Goal: Information Seeking & Learning: Check status

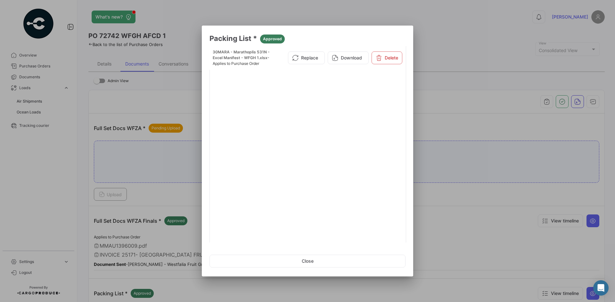
scroll to position [161, 0]
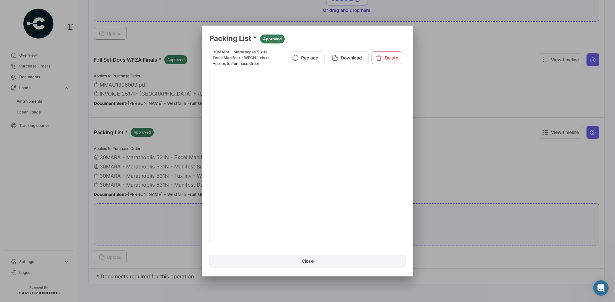
click at [299, 262] on button "Close" at bounding box center [307, 261] width 196 height 13
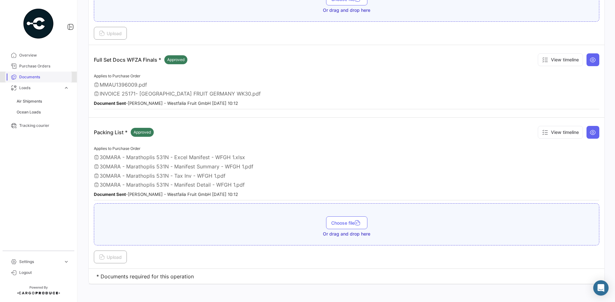
click at [39, 73] on link "Documents" at bounding box center [38, 77] width 67 height 11
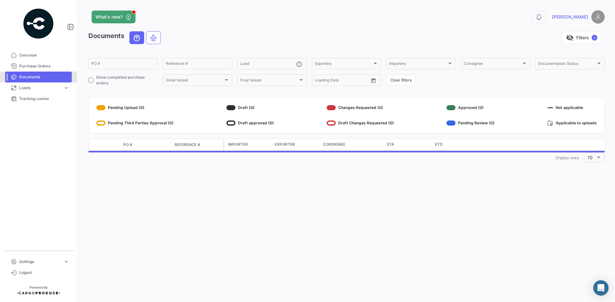
click at [39, 73] on link "Documents" at bounding box center [38, 77] width 67 height 11
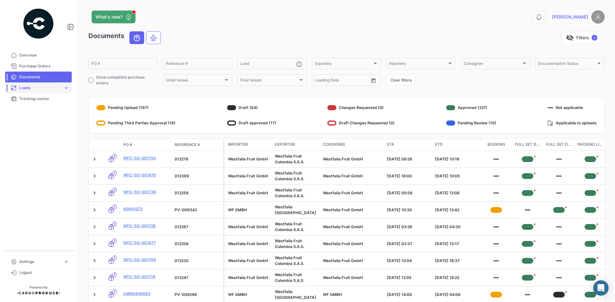
click at [62, 86] on link "Loads expand_more" at bounding box center [38, 88] width 67 height 11
click at [46, 112] on link "Ocean Loads" at bounding box center [43, 113] width 58 height 10
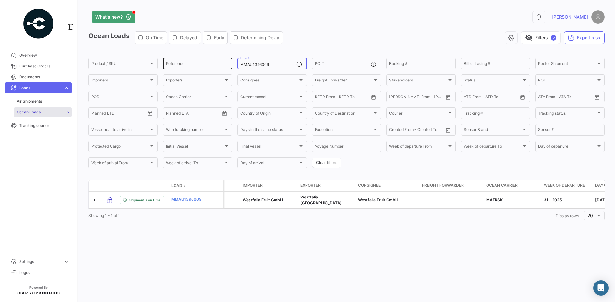
drag, startPoint x: 280, startPoint y: 63, endPoint x: 193, endPoint y: 60, distance: 87.1
click at [0, 0] on div "Product / SKU Product / SKU Reference MMAU1396009 Load # PO # Booking # Bill of…" at bounding box center [0, 0] width 0 height 0
click at [354, 44] on div "Ocean Loads On Time Delayed Early Determining Delay visibility_off Filters ✓ Ex…" at bounding box center [346, 40] width 516 height 18
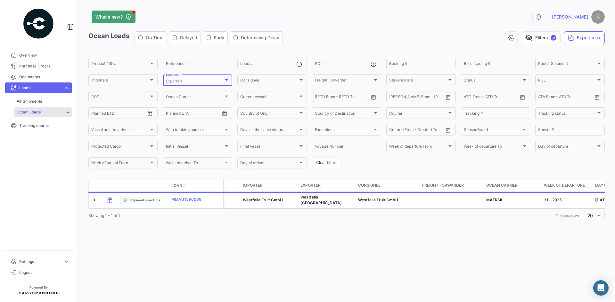
click at [206, 81] on div "Exporters" at bounding box center [195, 81] width 58 height 4
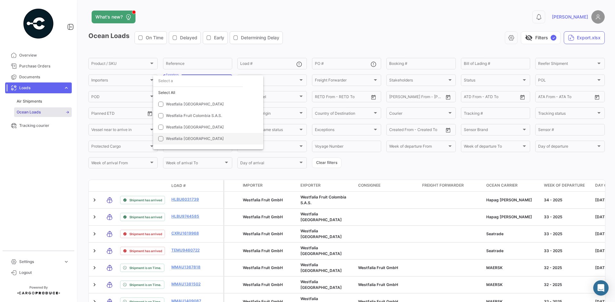
click at [184, 138] on span "Westfalia [GEOGRAPHIC_DATA]" at bounding box center [195, 138] width 58 height 5
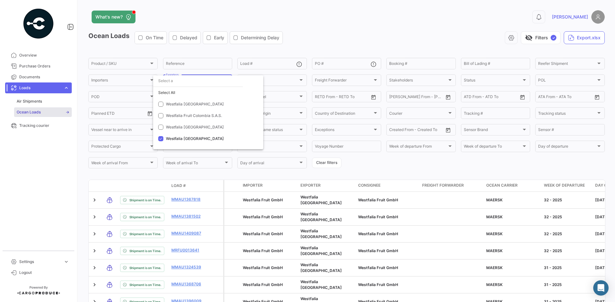
click at [320, 39] on div at bounding box center [307, 151] width 615 height 302
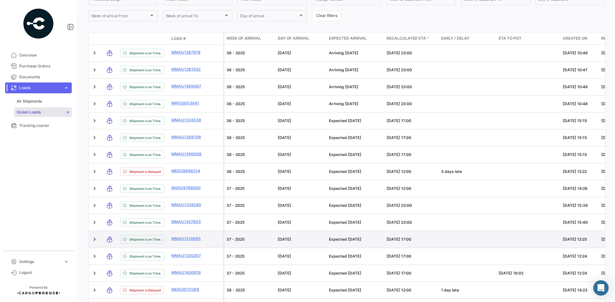
scroll to position [146, 0]
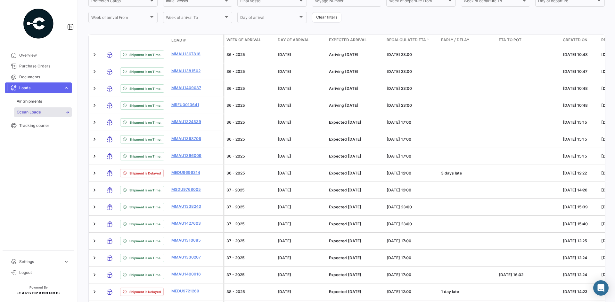
click at [424, 38] on span "Recalculated ETA" at bounding box center [405, 40] width 39 height 6
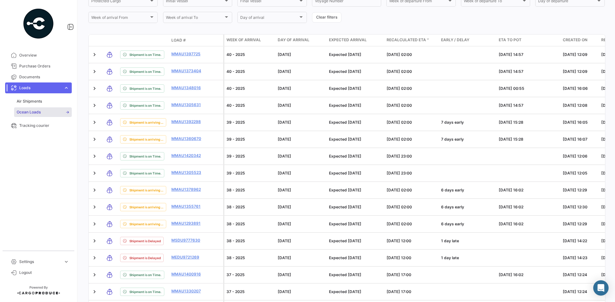
click at [424, 38] on span "Recalculated ETA" at bounding box center [405, 40] width 39 height 6
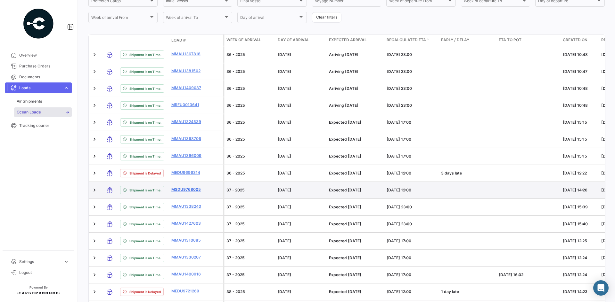
click at [179, 187] on link "MSDU9768005" at bounding box center [187, 190] width 33 height 6
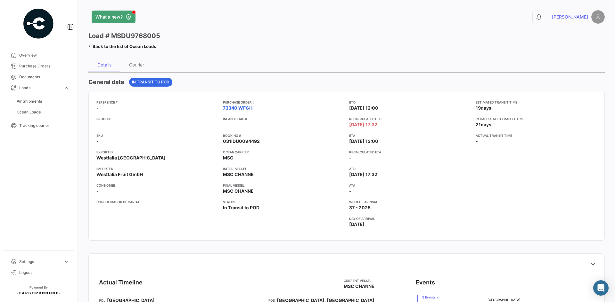
click at [245, 109] on link "73340 WFGH" at bounding box center [237, 108] width 29 height 6
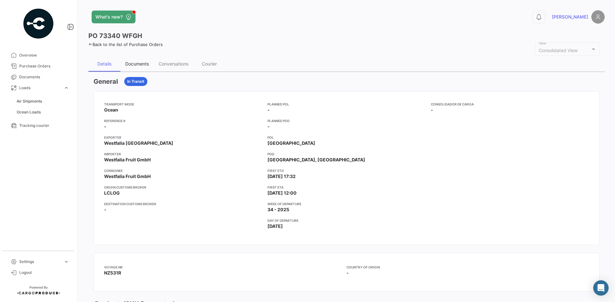
click at [141, 61] on div "Documents" at bounding box center [136, 63] width 33 height 15
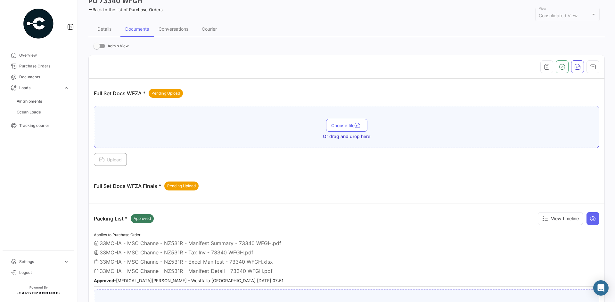
scroll to position [28, 0]
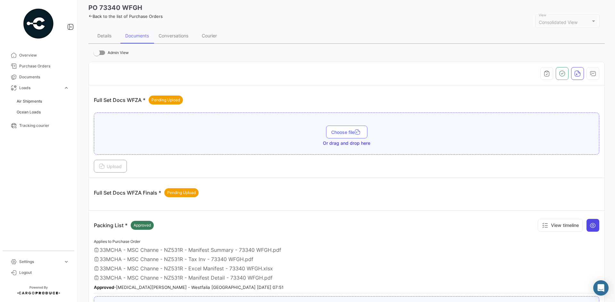
click at [592, 228] on icon at bounding box center [592, 225] width 6 height 6
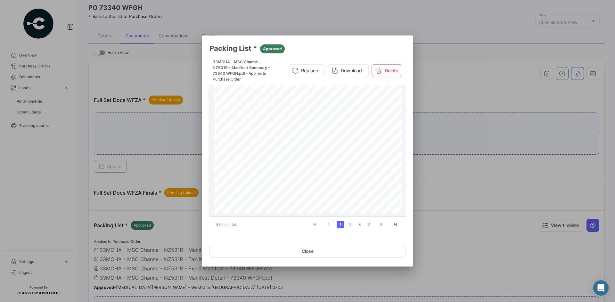
scroll to position [31, 0]
click at [355, 253] on button "Close" at bounding box center [307, 251] width 196 height 13
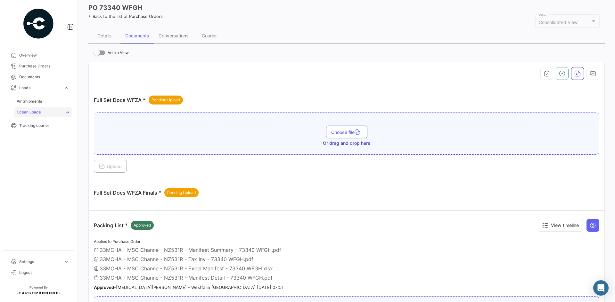
click at [41, 112] on link "Ocean Loads" at bounding box center [43, 113] width 58 height 10
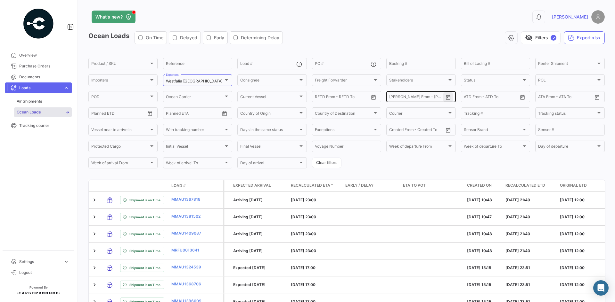
click at [446, 97] on icon "Open calendar" at bounding box center [448, 98] width 6 height 6
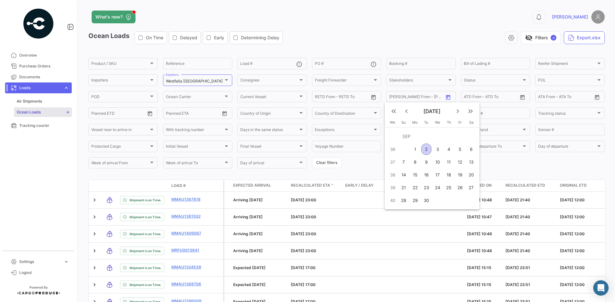
click at [471, 150] on div "6" at bounding box center [471, 150] width 10 height 12
type input "[DATE]"
click at [437, 164] on div "10" at bounding box center [437, 163] width 10 height 12
type input "[DATE]"
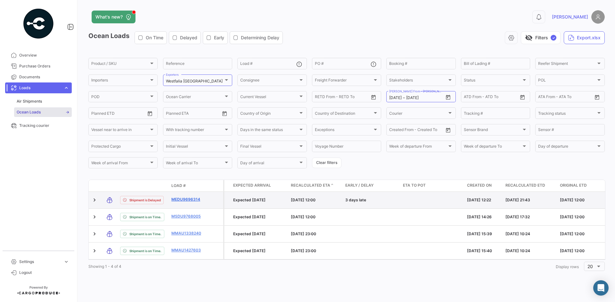
click at [189, 200] on link "MEDU9696314" at bounding box center [187, 200] width 33 height 6
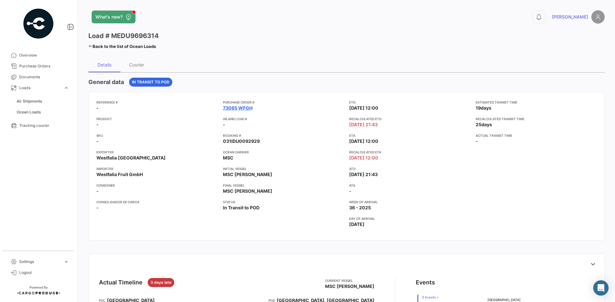
click at [238, 107] on link "73065 WFGH" at bounding box center [237, 108] width 29 height 6
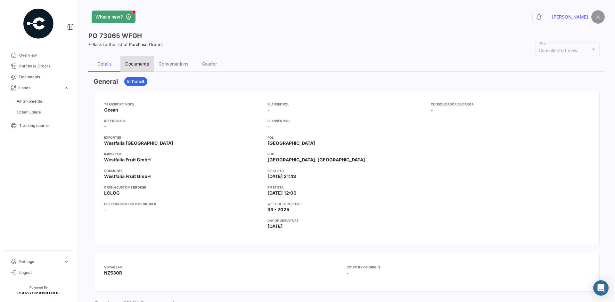
click at [141, 66] on div "Documents" at bounding box center [137, 63] width 24 height 5
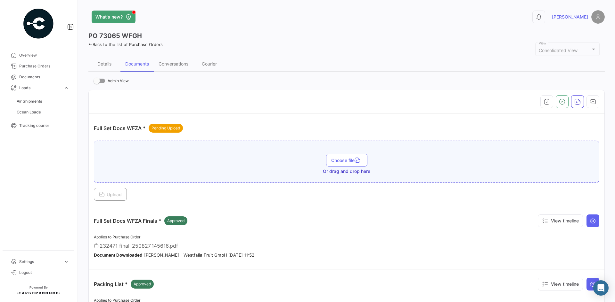
scroll to position [155, 0]
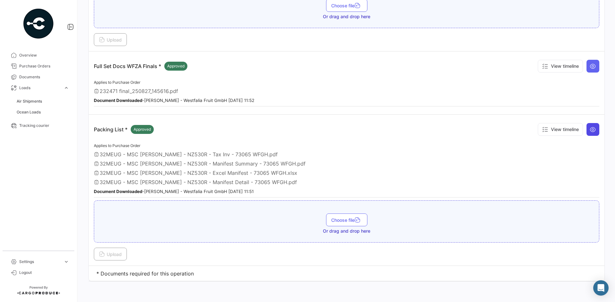
click at [592, 128] on button at bounding box center [592, 129] width 13 height 13
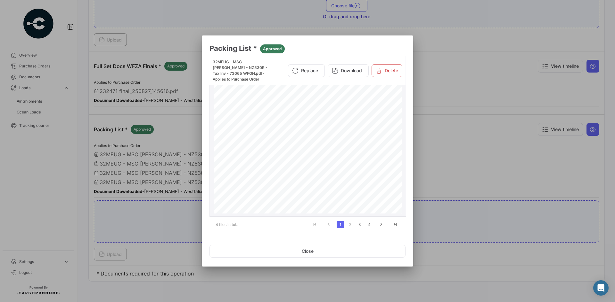
scroll to position [21, 0]
click at [314, 252] on button "Close" at bounding box center [307, 251] width 196 height 13
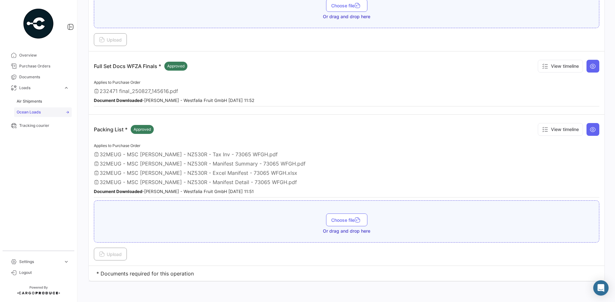
click at [28, 110] on span "Ocean Loads" at bounding box center [29, 112] width 24 height 6
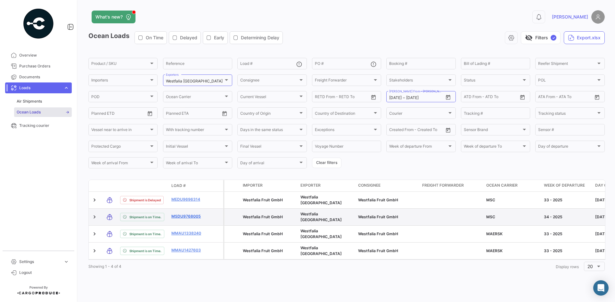
click at [190, 214] on link "MSDU9768005" at bounding box center [187, 217] width 33 height 6
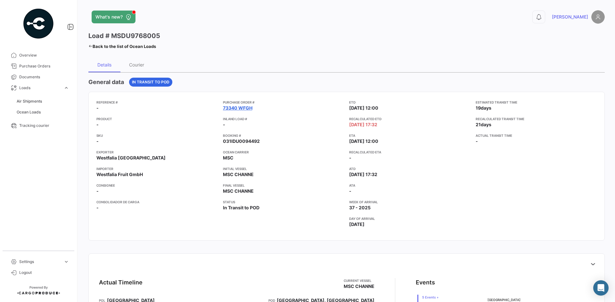
click at [223, 109] on link "73340 WFGH" at bounding box center [237, 108] width 29 height 6
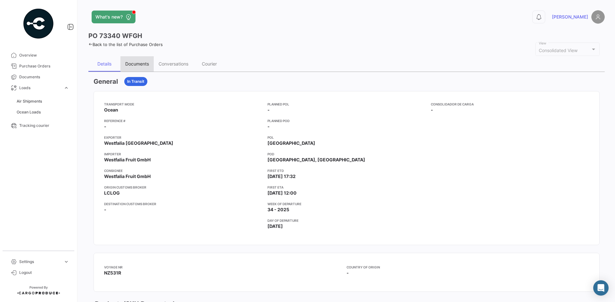
click at [144, 64] on div "Documents" at bounding box center [137, 63] width 24 height 5
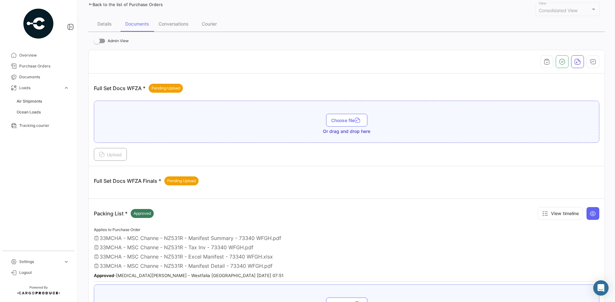
scroll to position [44, 0]
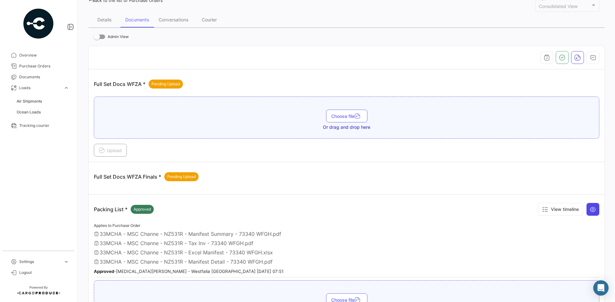
click at [591, 209] on icon at bounding box center [592, 209] width 6 height 6
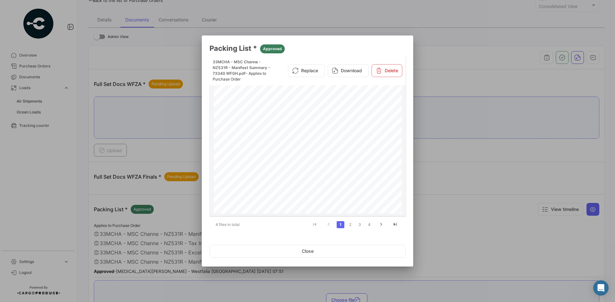
scroll to position [77, 0]
click at [321, 252] on button "Close" at bounding box center [307, 251] width 196 height 13
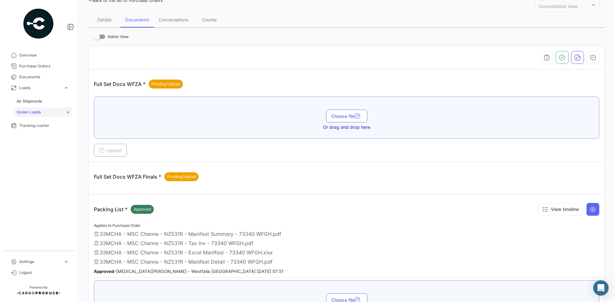
click at [35, 111] on span "Ocean Loads" at bounding box center [29, 112] width 24 height 6
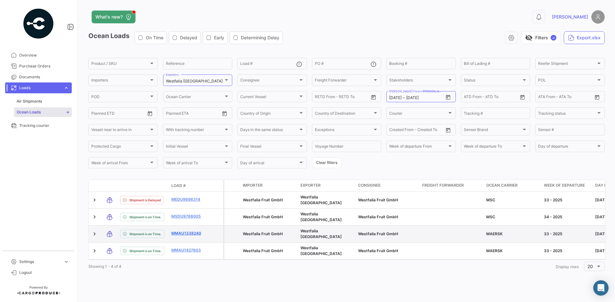
click at [178, 231] on link "MMAU1338240" at bounding box center [187, 234] width 33 height 6
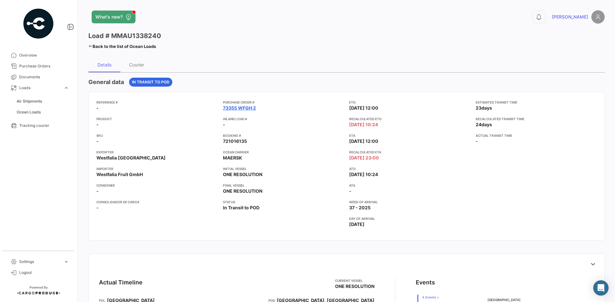
click at [237, 108] on link "73355 WFGH 2" at bounding box center [239, 108] width 33 height 6
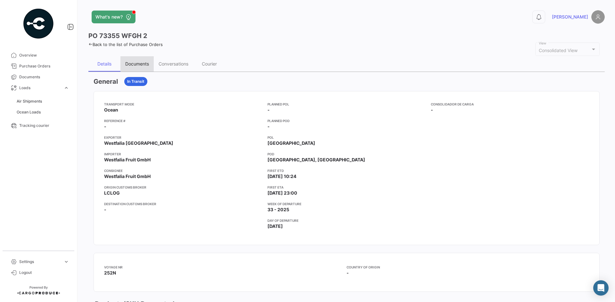
click at [139, 64] on div "Documents" at bounding box center [137, 63] width 24 height 5
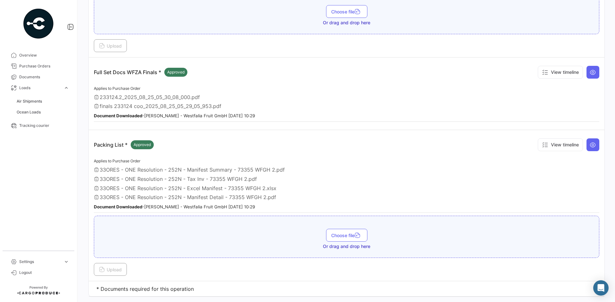
scroll to position [164, 0]
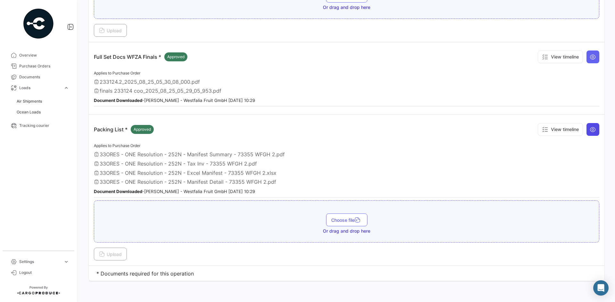
click at [589, 132] on icon at bounding box center [592, 129] width 6 height 6
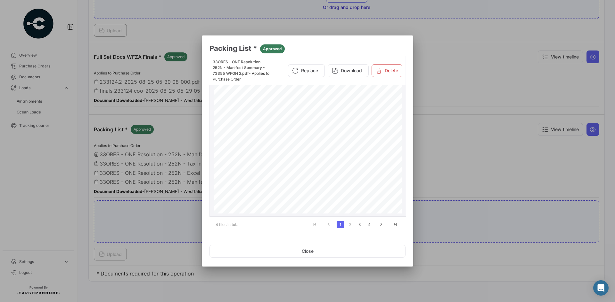
scroll to position [52, 0]
click at [296, 254] on button "Close" at bounding box center [307, 251] width 196 height 13
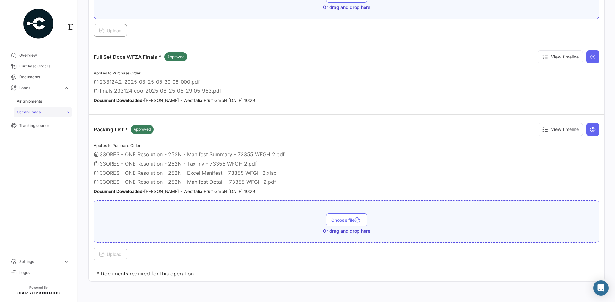
click at [39, 108] on link "Ocean Loads" at bounding box center [43, 113] width 58 height 10
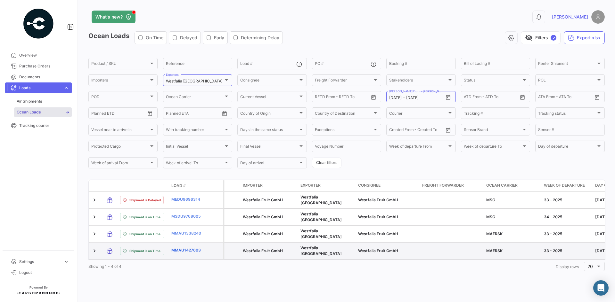
click at [193, 248] on link "MMAU1427603" at bounding box center [187, 251] width 33 height 6
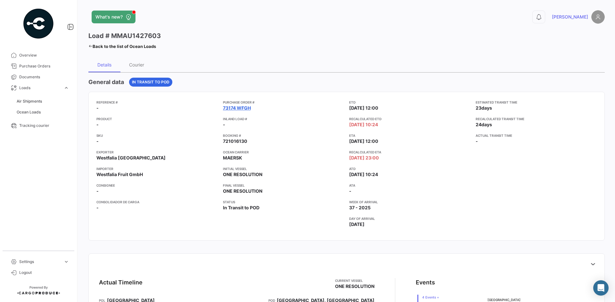
click at [231, 108] on link "73174 WFGH" at bounding box center [237, 108] width 28 height 6
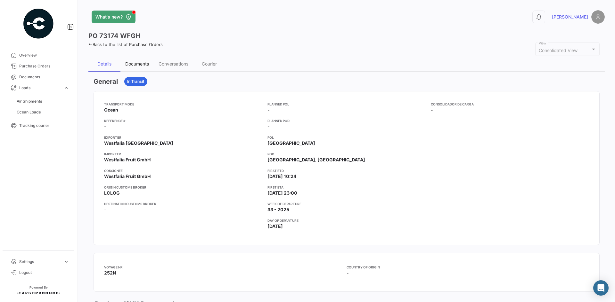
click at [133, 62] on div "Documents" at bounding box center [137, 63] width 24 height 5
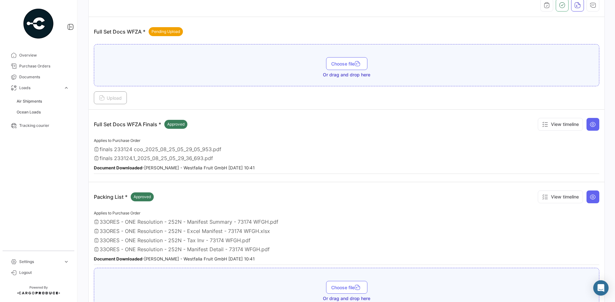
scroll to position [99, 0]
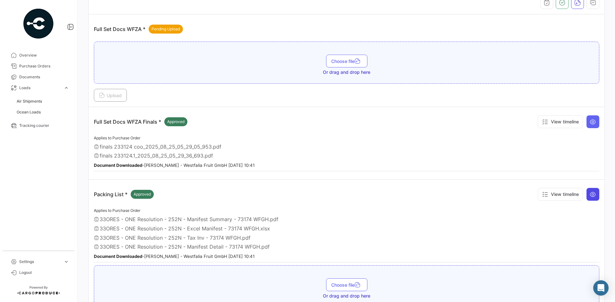
click at [590, 198] on button at bounding box center [592, 194] width 13 height 13
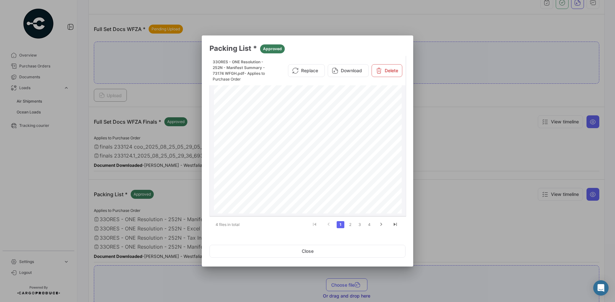
scroll to position [23, 0]
drag, startPoint x: 245, startPoint y: 191, endPoint x: 387, endPoint y: 205, distance: 142.5
click at [387, 205] on div "Westfalia Marketing (Pty) Ltd [STREET_ADDRESS] MANIFEST SUMMARY Products Certif…" at bounding box center [308, 186] width 188 height 265
click at [304, 246] on button "Close" at bounding box center [307, 251] width 196 height 13
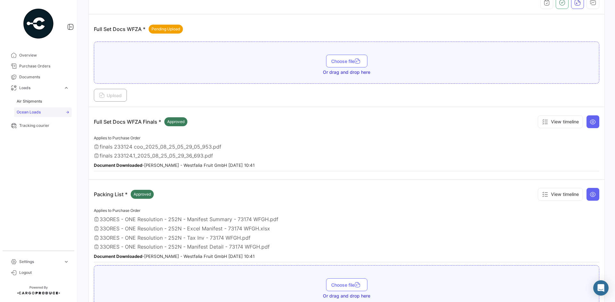
click at [37, 115] on span "Ocean Loads" at bounding box center [29, 112] width 24 height 6
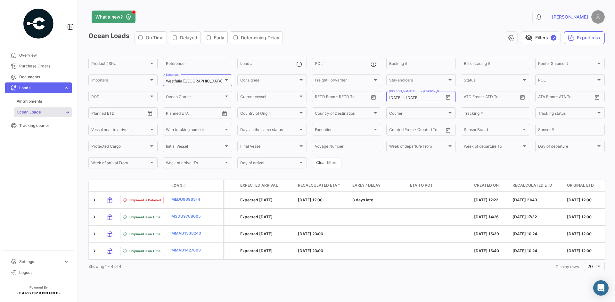
scroll to position [0, 503]
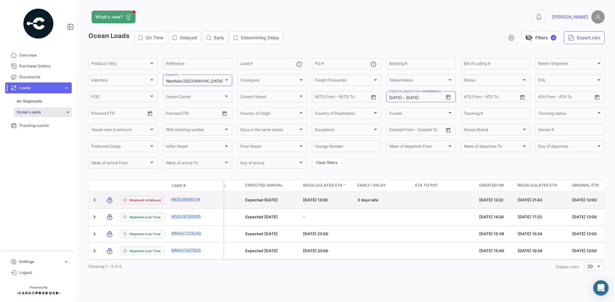
click at [171, 200] on datatable-body-cell "MEDU9696314" at bounding box center [188, 200] width 38 height 17
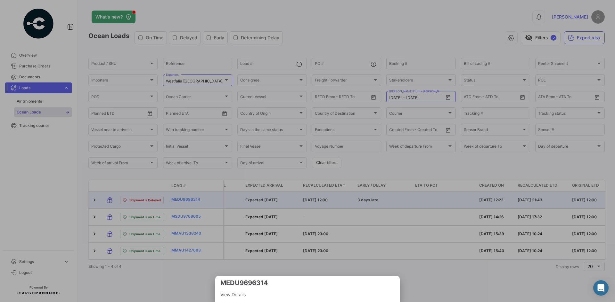
click at [187, 294] on div at bounding box center [307, 151] width 615 height 302
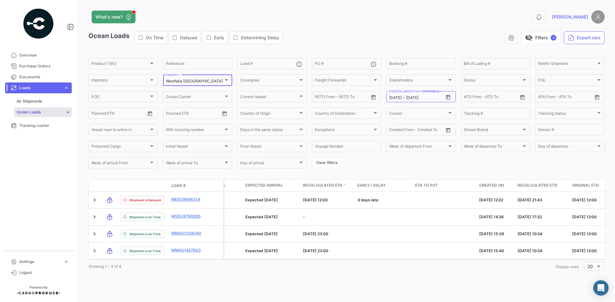
drag, startPoint x: 161, startPoint y: 50, endPoint x: 169, endPoint y: 85, distance: 36.1
click at [169, 85] on app-list-header "Ocean Loads On Time Delayed Early Determining Delay visibility_off Filters ✓ Ex…" at bounding box center [346, 100] width 516 height 138
